Goal: Task Accomplishment & Management: Use online tool/utility

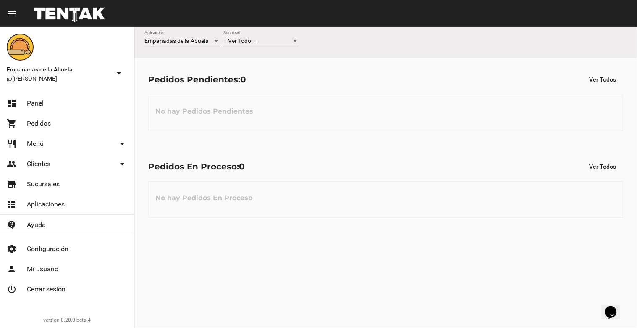
click at [271, 45] on div "-- Ver Todo -- Sucursal" at bounding box center [261, 39] width 76 height 16
click at [273, 76] on span "Lomas de Zamora" at bounding box center [261, 77] width 76 height 18
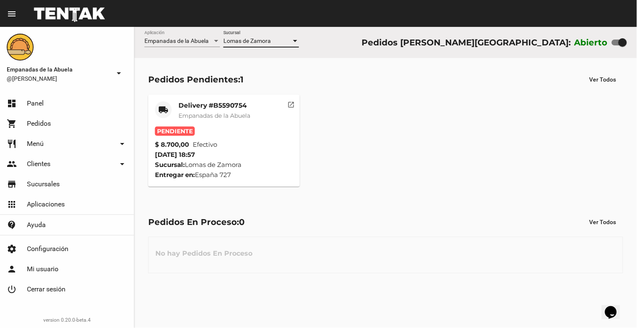
click at [212, 120] on div "Delivery #B5590754 Empanadas de la Abuela" at bounding box center [214, 113] width 72 height 25
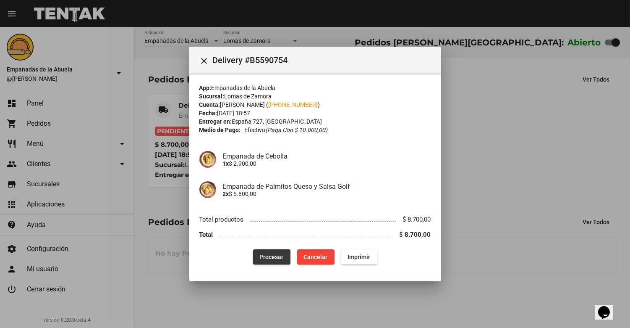
click at [256, 253] on button "Procesar" at bounding box center [271, 256] width 37 height 15
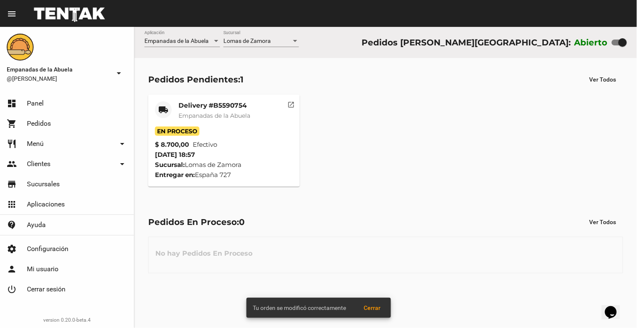
click at [202, 111] on mat-card-subtitle "Empanadas de la Abuela" at bounding box center [214, 115] width 72 height 8
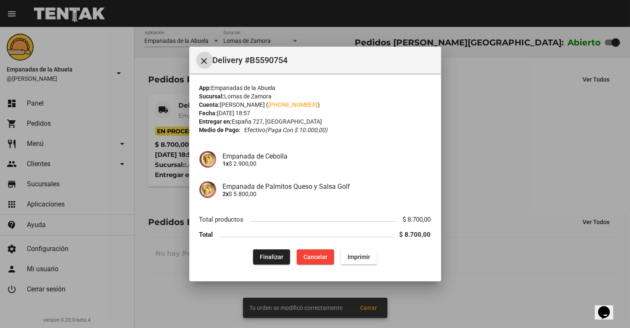
click at [362, 259] on span "Imprimir" at bounding box center [359, 256] width 23 height 7
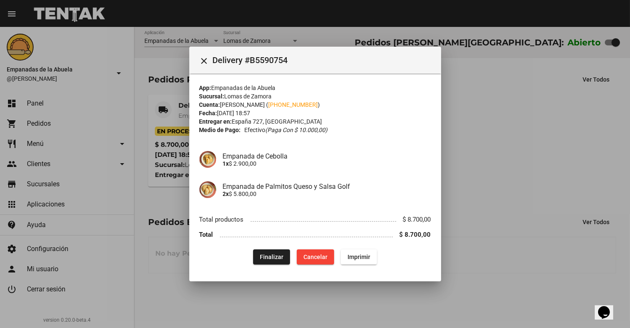
click at [194, 57] on mat-toolbar "close Delivery #B5590754" at bounding box center [315, 60] width 252 height 27
click at [198, 61] on button "close" at bounding box center [204, 60] width 17 height 17
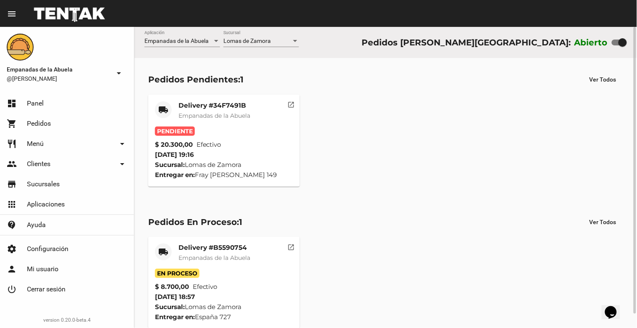
click at [204, 105] on mat-card-title "Delivery #34F7491B" at bounding box center [214, 105] width 72 height 8
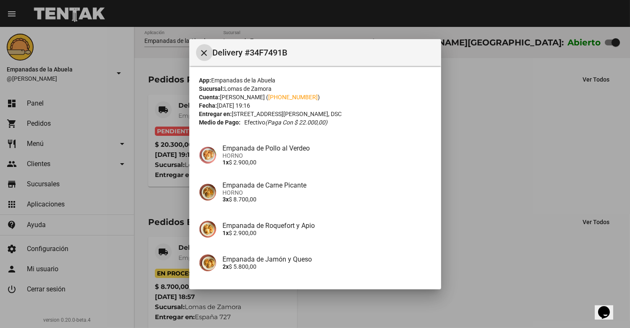
scroll to position [65, 0]
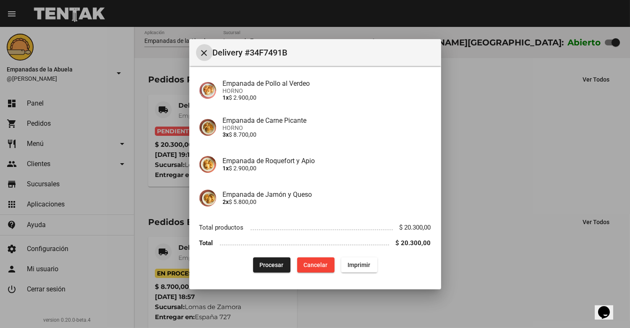
click at [266, 265] on span "Procesar" at bounding box center [272, 264] width 24 height 7
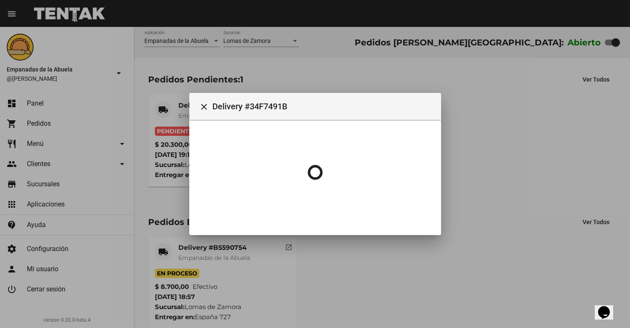
scroll to position [0, 0]
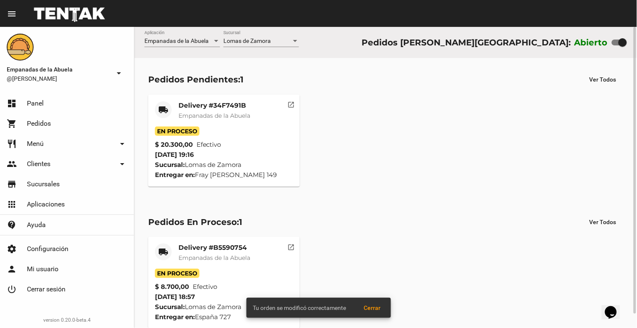
click at [192, 113] on span "Empanadas de la Abuela" at bounding box center [214, 116] width 72 height 8
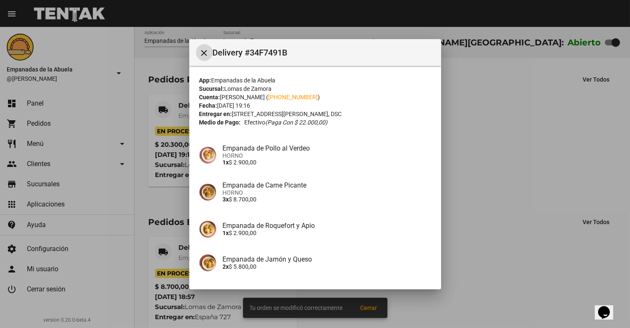
scroll to position [65, 0]
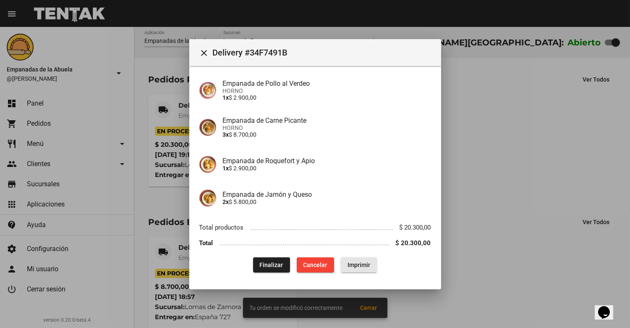
click at [353, 262] on span "Imprimir" at bounding box center [359, 264] width 23 height 7
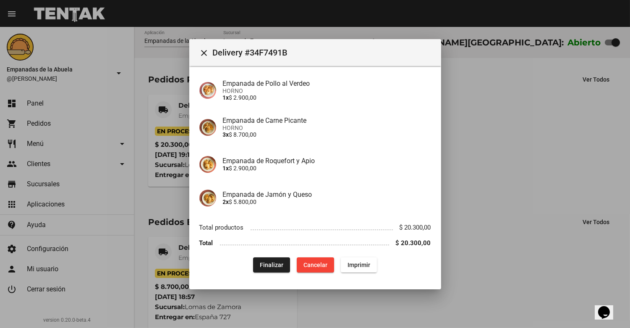
click at [202, 50] on mat-icon "close" at bounding box center [204, 53] width 10 height 10
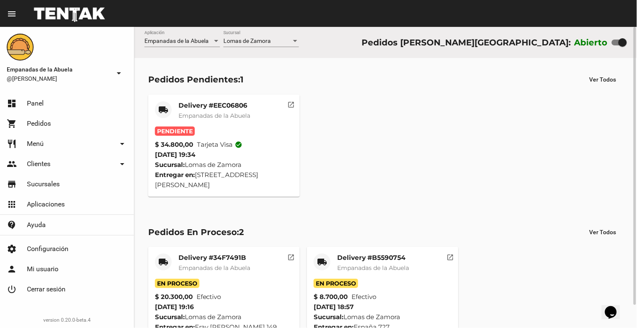
click at [223, 110] on div "Delivery #EEC06806 Empanadas de la Abuela" at bounding box center [214, 113] width 72 height 25
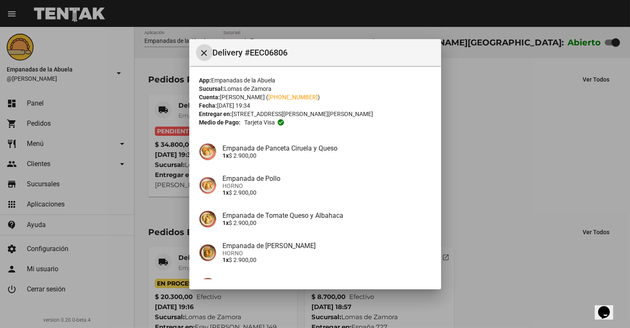
scroll to position [89, 0]
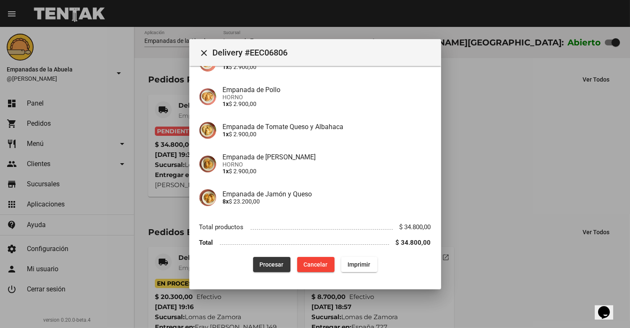
click at [278, 258] on button "Procesar" at bounding box center [271, 264] width 37 height 15
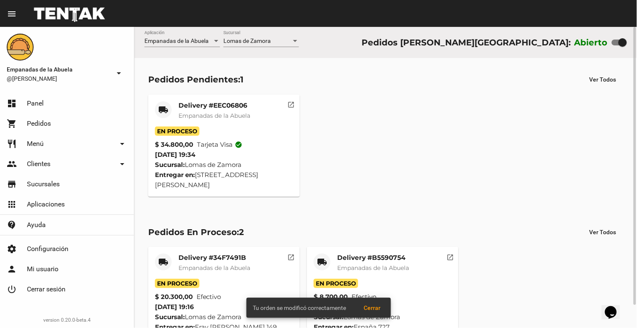
click at [213, 114] on span "Empanadas de la Abuela" at bounding box center [214, 116] width 72 height 8
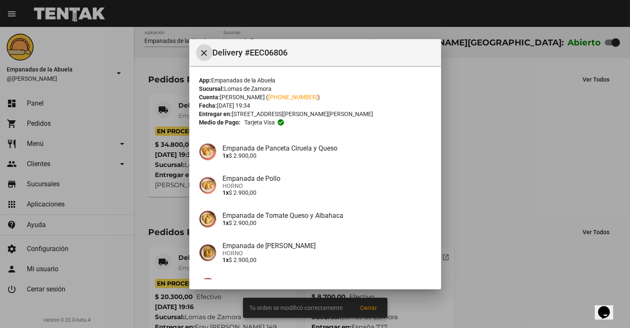
scroll to position [89, 0]
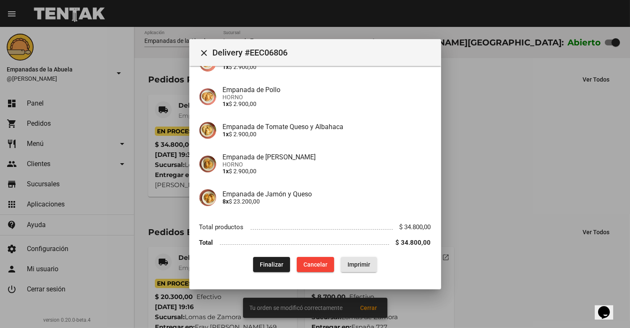
click at [352, 267] on span "Imprimir" at bounding box center [359, 264] width 23 height 7
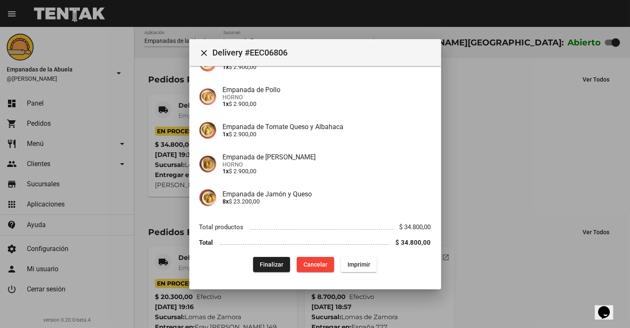
click at [204, 53] on mat-icon "close" at bounding box center [204, 53] width 10 height 10
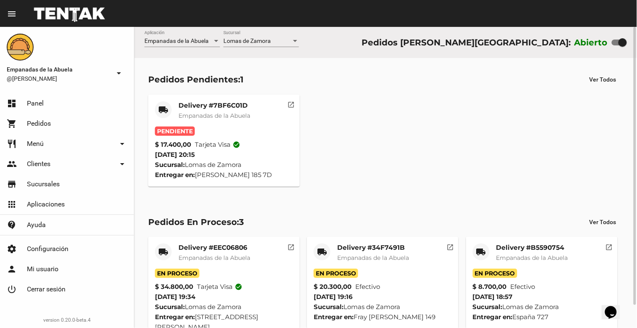
click at [204, 110] on div "Delivery #7BF6C01D Empanadas de la Abuela" at bounding box center [214, 113] width 72 height 25
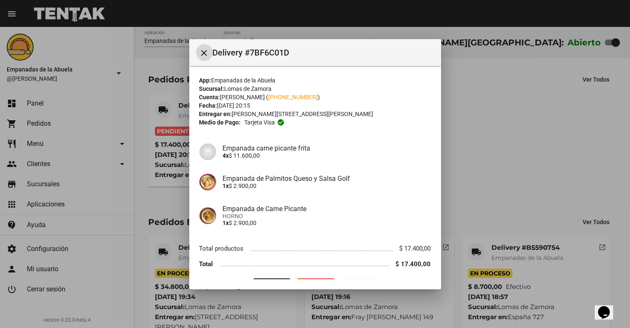
scroll to position [21, 0]
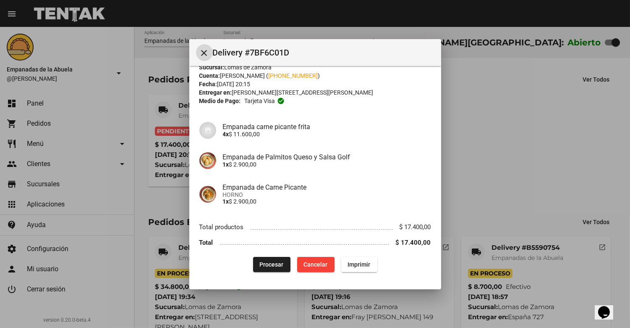
click at [265, 262] on span "Procesar" at bounding box center [272, 264] width 24 height 7
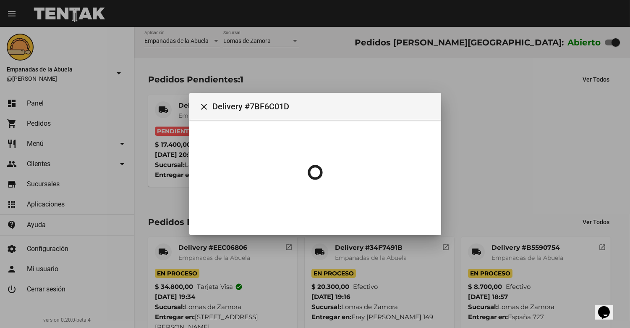
scroll to position [0, 0]
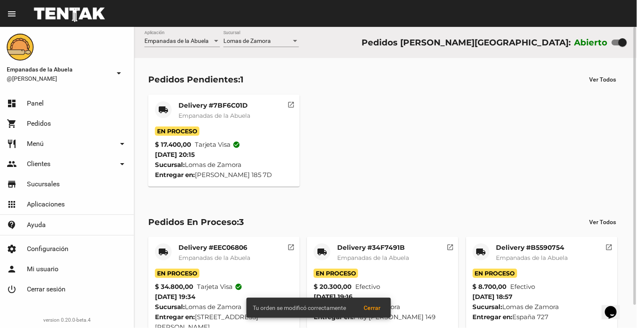
click at [218, 94] on mat-card "local_shipping Delivery #7BF6C01D Empanadas de la Abuela En Proceso $ 17.400,00…" at bounding box center [224, 140] width 152 height 92
click at [216, 106] on mat-card-title "Delivery #7BF6C01D" at bounding box center [214, 105] width 72 height 8
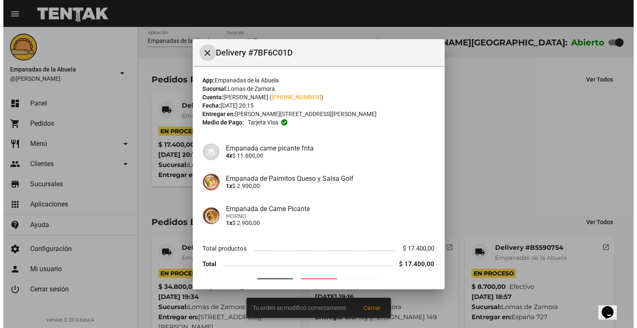
scroll to position [21, 0]
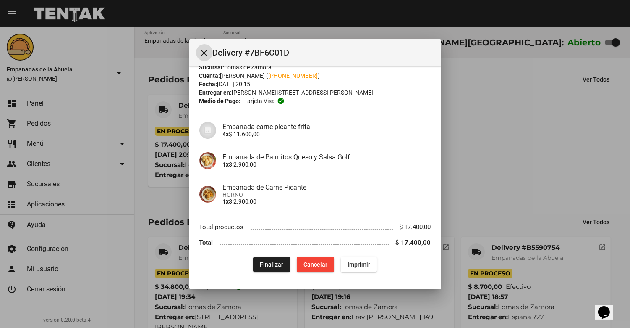
click at [355, 259] on button "Imprimir" at bounding box center [359, 264] width 36 height 15
click at [203, 52] on mat-icon "close" at bounding box center [204, 53] width 10 height 10
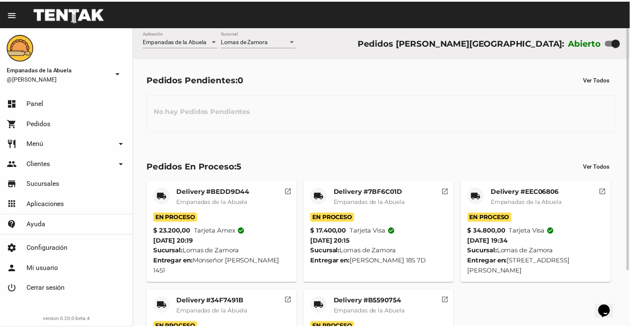
scroll to position [69, 0]
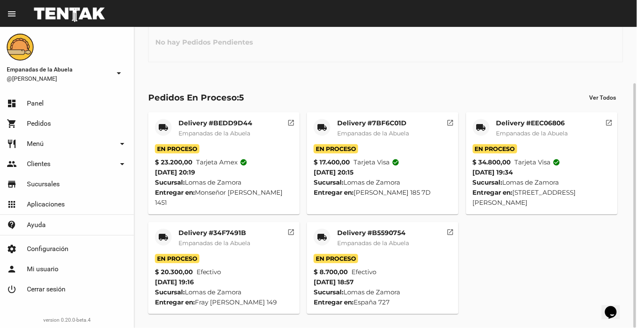
click at [376, 241] on span "Empanadas de la Abuela" at bounding box center [373, 243] width 72 height 8
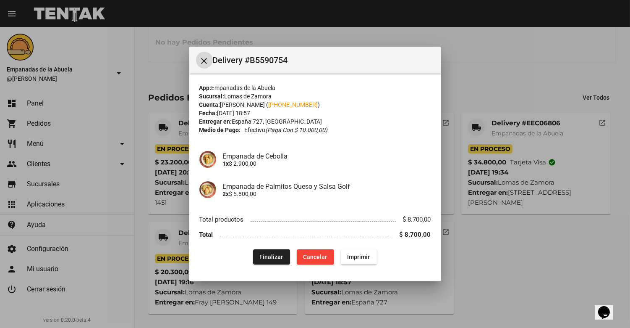
click at [278, 255] on span "Finalizar" at bounding box center [272, 256] width 24 height 7
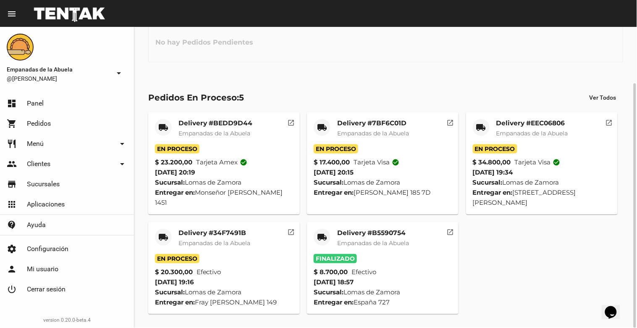
click at [238, 237] on div "Delivery #34F7491B Empanadas de la Abuela" at bounding box center [214, 240] width 72 height 25
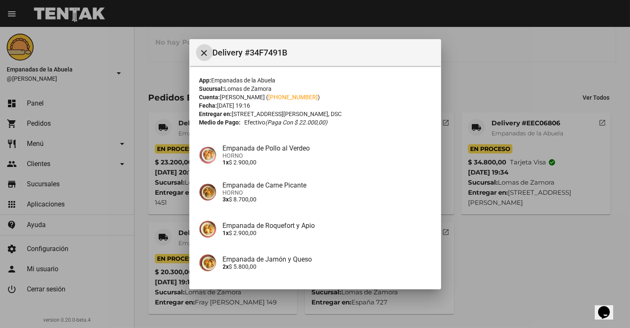
scroll to position [65, 0]
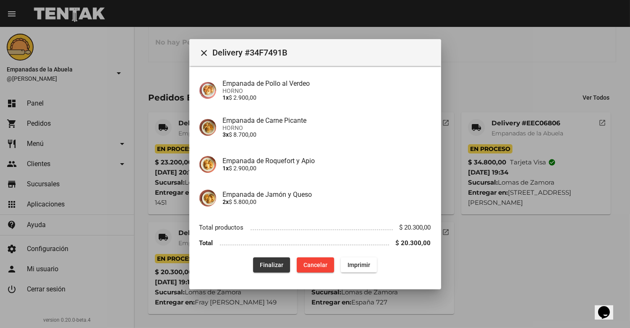
click at [269, 258] on button "Finalizar" at bounding box center [271, 264] width 37 height 15
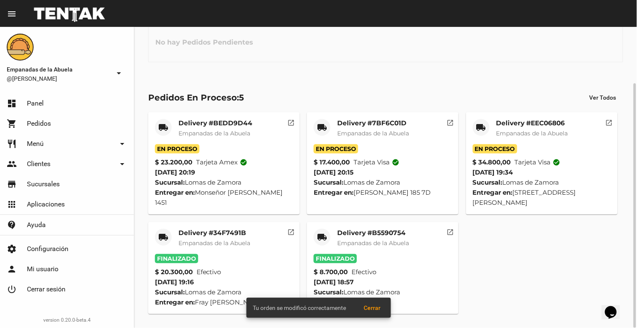
click at [538, 123] on mat-card-title "Delivery #EEC06806" at bounding box center [532, 123] width 72 height 8
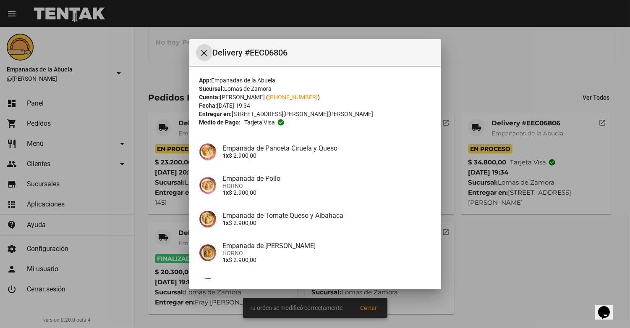
scroll to position [89, 0]
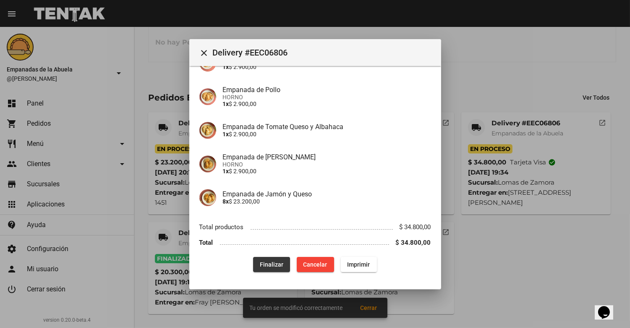
click at [265, 258] on button "Finalizar" at bounding box center [271, 264] width 37 height 15
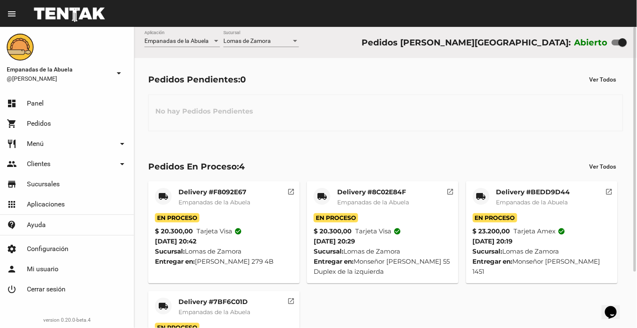
scroll to position [69, 0]
